Goal: Task Accomplishment & Management: Manage account settings

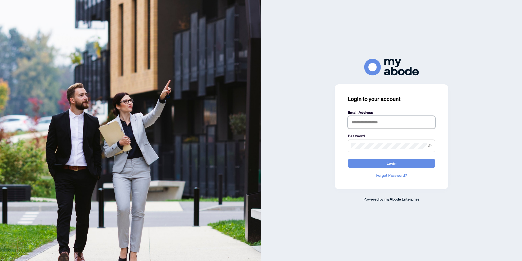
click at [369, 123] on input "text" at bounding box center [391, 122] width 87 height 13
type input "**********"
click at [381, 164] on button "Login" at bounding box center [391, 162] width 87 height 9
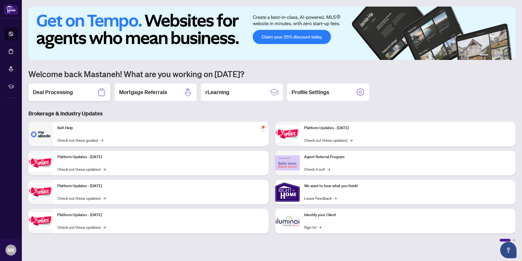
click at [63, 94] on h2 "Deal Processing" at bounding box center [53, 92] width 40 height 8
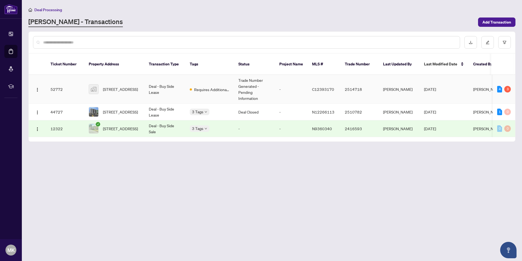
click at [158, 79] on td "Deal - Buy Side Lease" at bounding box center [165, 89] width 41 height 29
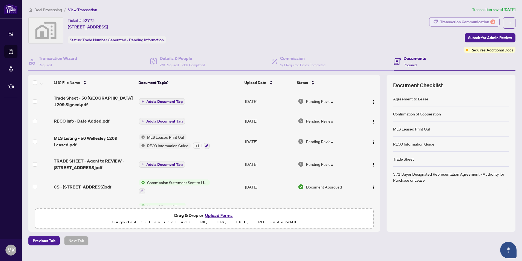
click at [468, 21] on div "Transaction Communication 3" at bounding box center [467, 21] width 55 height 9
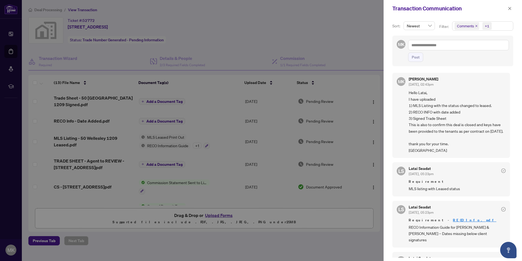
click at [354, 37] on div at bounding box center [261, 130] width 522 height 261
click at [511, 7] on icon "close" at bounding box center [510, 9] width 4 height 4
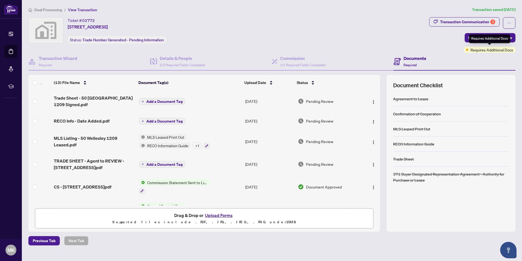
click at [486, 52] on span "Requires Additional Docs" at bounding box center [492, 50] width 43 height 6
click at [478, 22] on div "Transaction Communication 3" at bounding box center [467, 21] width 55 height 9
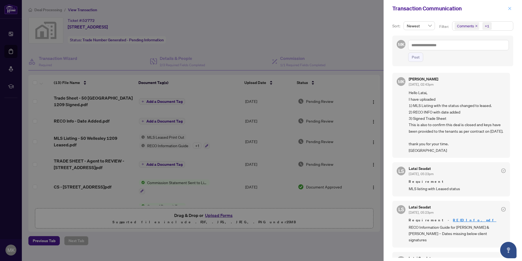
click at [510, 7] on icon "close" at bounding box center [510, 9] width 4 height 4
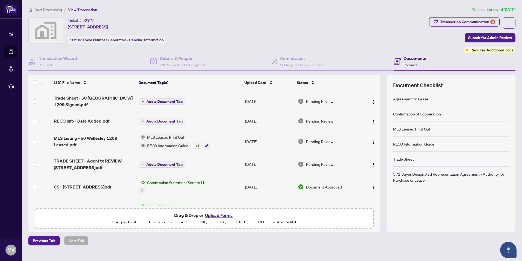
click at [171, 121] on span "Add a Document Tag" at bounding box center [164, 121] width 36 height 4
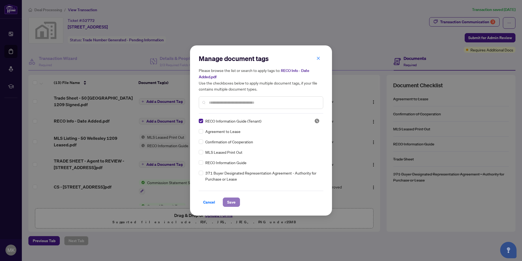
click at [234, 201] on span "Save" at bounding box center [231, 202] width 8 height 9
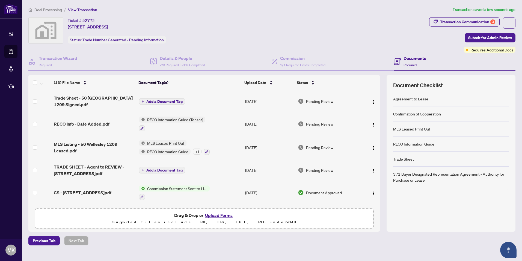
drag, startPoint x: 168, startPoint y: 151, endPoint x: 148, endPoint y: 156, distance: 20.7
click at [148, 156] on td "MLS Leased Print Out RECO Information Guide + 1" at bounding box center [190, 147] width 107 height 23
click at [206, 152] on icon "button" at bounding box center [206, 151] width 3 height 3
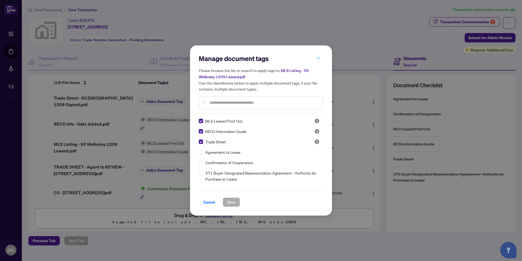
click at [318, 58] on icon "close" at bounding box center [318, 58] width 3 height 3
